Goal: Task Accomplishment & Management: Use online tool/utility

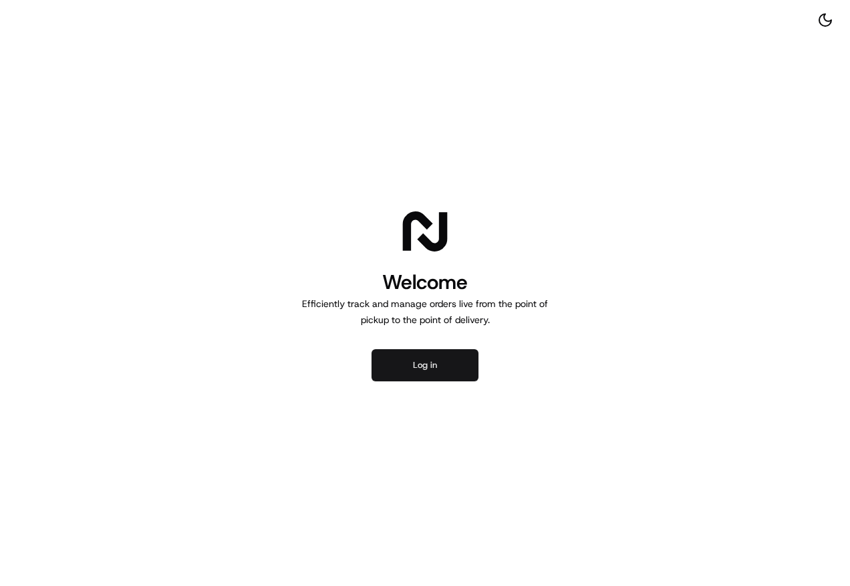
click at [419, 371] on button "Log in" at bounding box center [425, 365] width 107 height 32
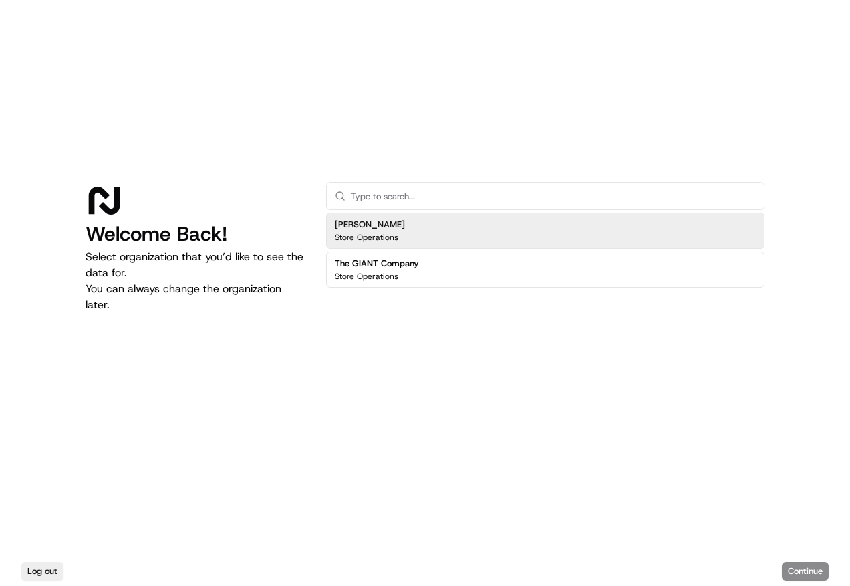
click at [383, 235] on p "Store Operations" at bounding box center [367, 237] width 64 height 11
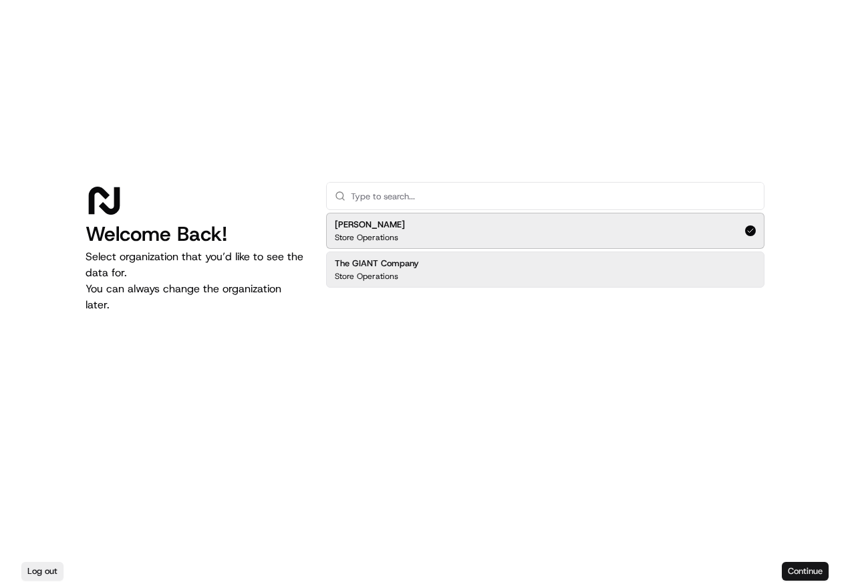
click at [818, 566] on button "Continue" at bounding box center [805, 571] width 47 height 19
